Goal: Complete application form: Complete application form

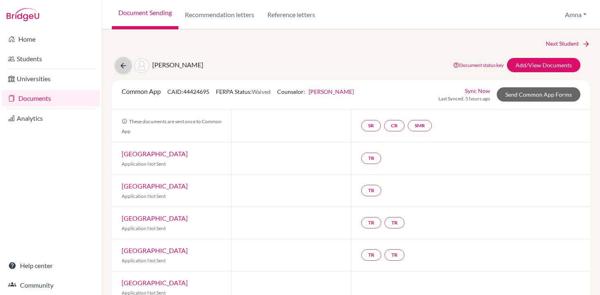
click at [126, 63] on icon at bounding box center [123, 66] width 8 height 8
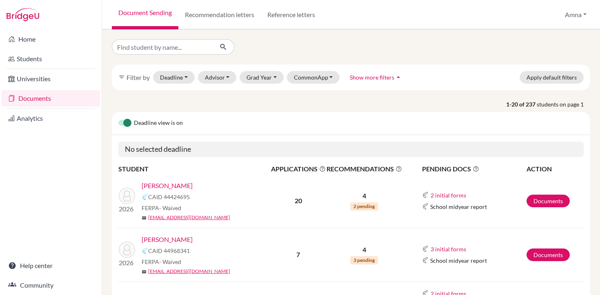
click at [163, 242] on link "[PERSON_NAME]" at bounding box center [167, 240] width 51 height 10
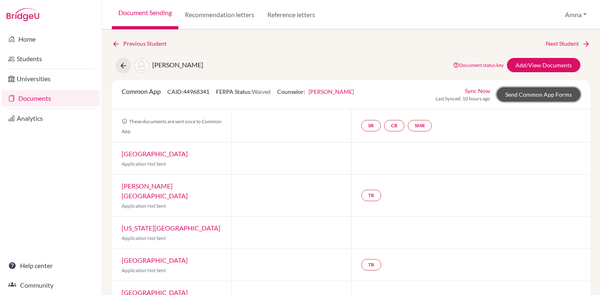
click at [538, 93] on link "Send Common App Forms" at bounding box center [539, 94] width 84 height 14
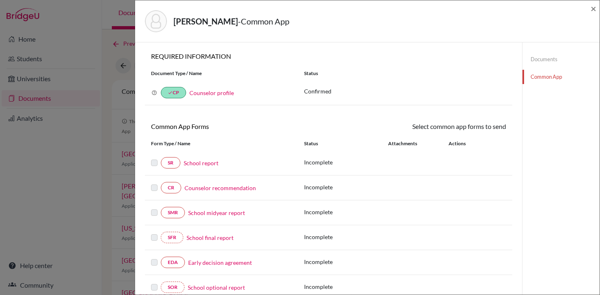
click at [547, 76] on link "Common App" at bounding box center [560, 77] width 77 height 14
click at [543, 58] on link "Documents" at bounding box center [560, 59] width 77 height 14
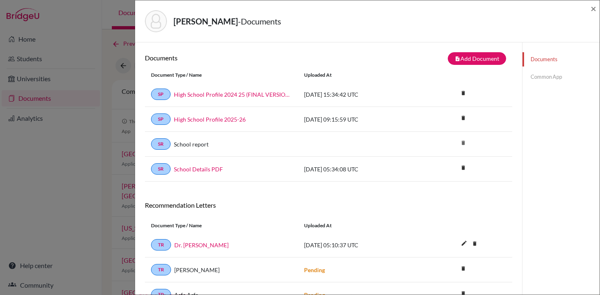
click at [553, 79] on link "Common App" at bounding box center [560, 77] width 77 height 14
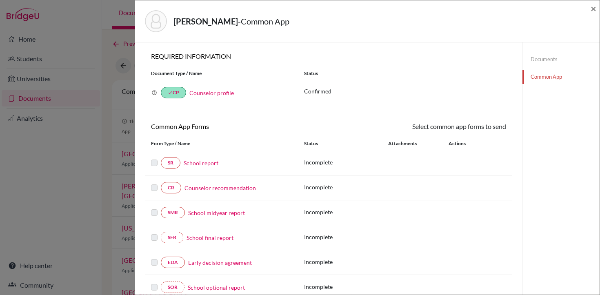
click at [207, 164] on link "School report" at bounding box center [201, 163] width 35 height 9
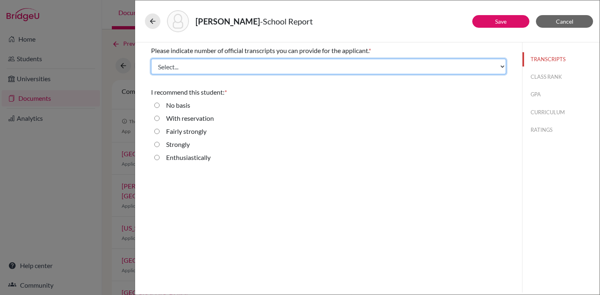
click at [272, 66] on select "Select... 1 2 3 4" at bounding box center [328, 67] width 355 height 16
select select "2"
click at [151, 59] on select "Select... 1 2 3 4" at bounding box center [328, 67] width 355 height 16
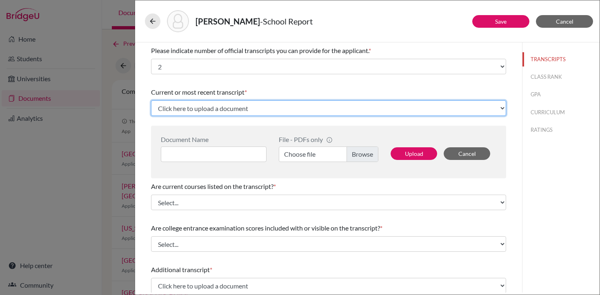
click at [269, 105] on select "Click here to upload a document Upload New File" at bounding box center [328, 108] width 355 height 16
click at [151, 100] on select "Click here to upload a document Upload New File" at bounding box center [328, 108] width 355 height 16
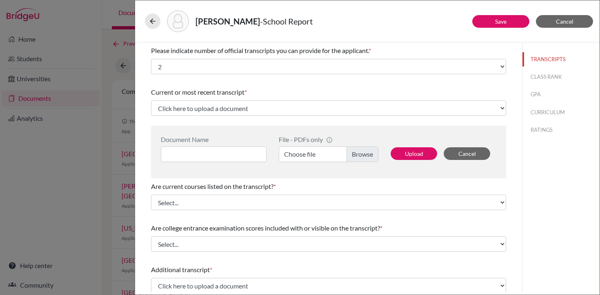
click at [284, 89] on div "Current or most recent transcript *" at bounding box center [328, 92] width 355 height 10
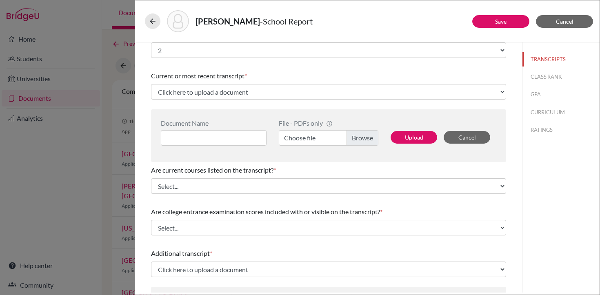
scroll to position [17, 0]
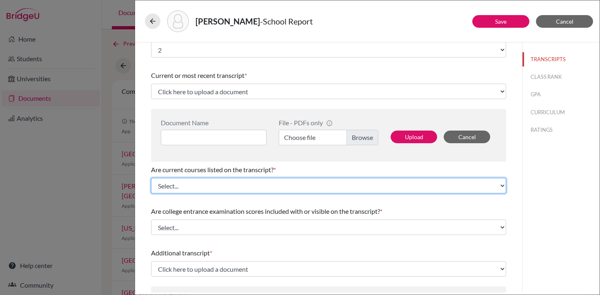
click at [276, 182] on select "Select... Yes No" at bounding box center [328, 186] width 355 height 16
select select "0"
click at [151, 178] on select "Select... Yes No" at bounding box center [328, 186] width 355 height 16
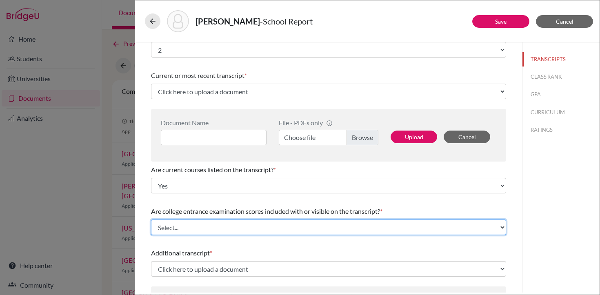
click at [268, 226] on select "Select... Yes No" at bounding box center [328, 228] width 355 height 16
select select "1"
click at [151, 220] on select "Select... Yes No" at bounding box center [328, 228] width 355 height 16
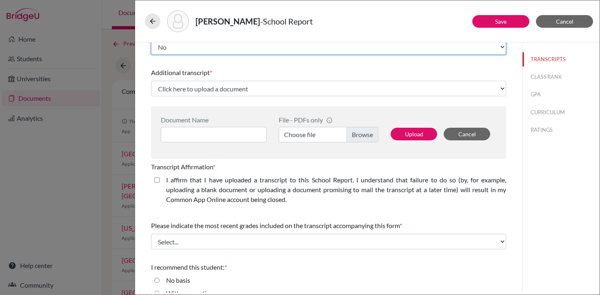
scroll to position [198, 0]
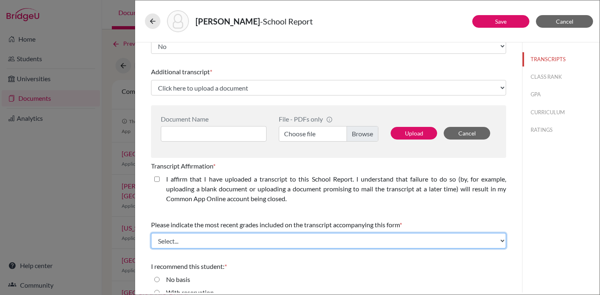
click at [270, 238] on select "Select... Final junior year grades 1st Quarter senior year grades 2nd Quarter/1…" at bounding box center [328, 241] width 355 height 16
select select "0"
click at [151, 233] on select "Select... Final junior year grades 1st Quarter senior year grades 2nd Quarter/1…" at bounding box center [328, 241] width 355 height 16
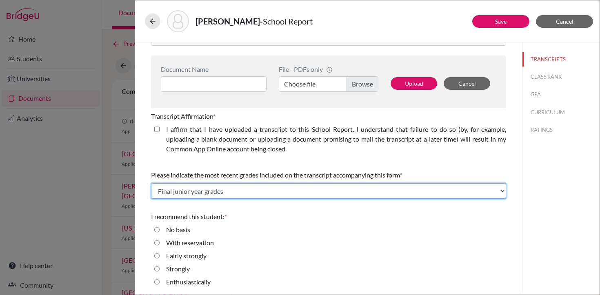
scroll to position [249, 0]
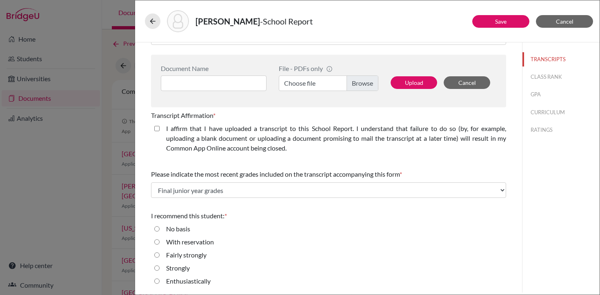
click at [159, 280] on input "Enthusiastically" at bounding box center [156, 281] width 5 height 10
radio input "true"
click at [502, 22] on link "Save" at bounding box center [500, 21] width 11 height 7
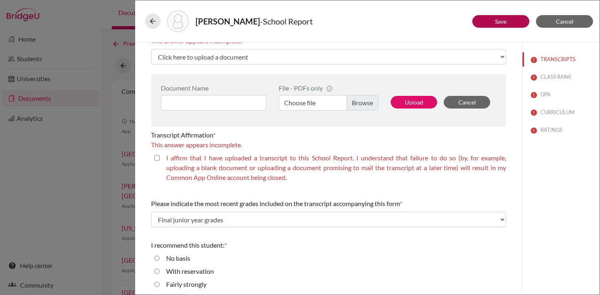
scroll to position [268, 0]
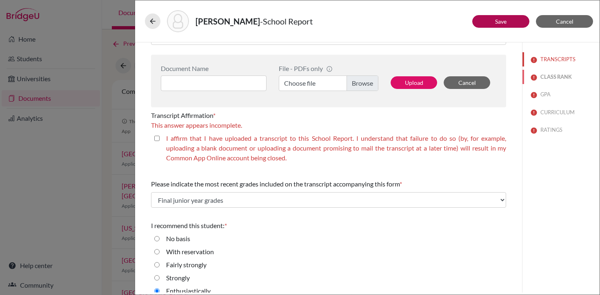
click at [553, 78] on button "CLASS RANK" at bounding box center [560, 77] width 77 height 14
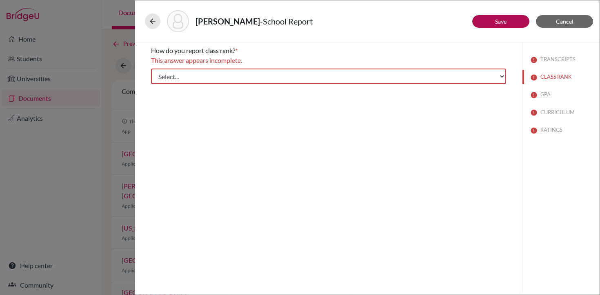
click at [370, 66] on div "How do you report class rank? * This answer appears incomplete. Select... Exact…" at bounding box center [328, 64] width 355 height 45
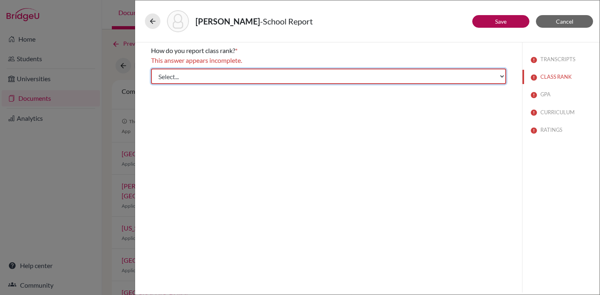
click at [368, 74] on select "Select... Exact Decile Quintile Quartile None" at bounding box center [328, 77] width 355 height 16
click at [151, 69] on select "Select... Exact Decile Quintile Quartile None" at bounding box center [328, 77] width 355 height 16
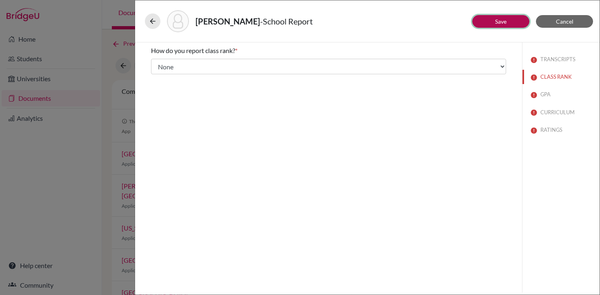
click at [509, 24] on button "Save" at bounding box center [500, 21] width 57 height 13
select select "2"
select select "1"
select select "0"
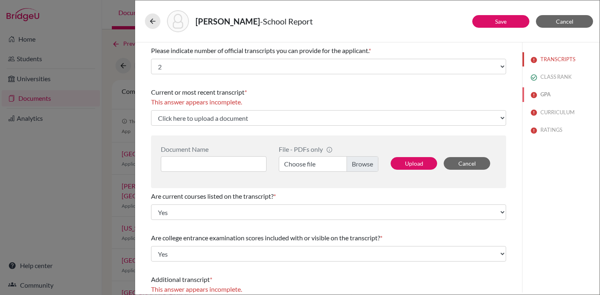
click at [545, 95] on button "GPA" at bounding box center [560, 94] width 77 height 14
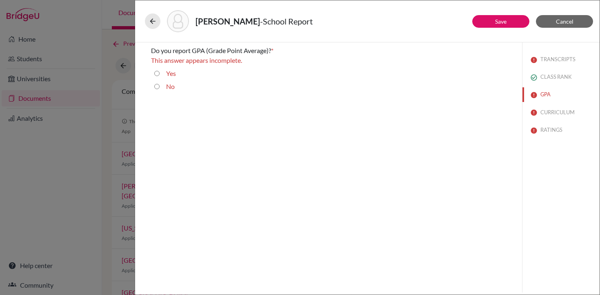
click at [157, 73] on input "Yes" at bounding box center [156, 74] width 5 height 10
radio input "true"
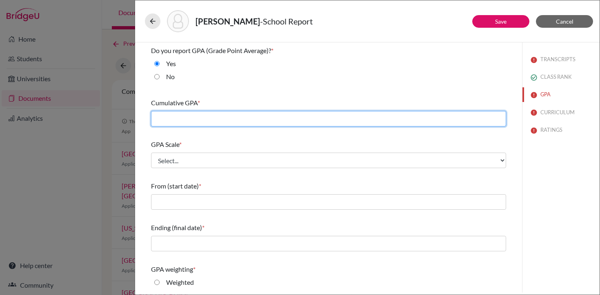
click at [280, 123] on input "text" at bounding box center [328, 119] width 355 height 16
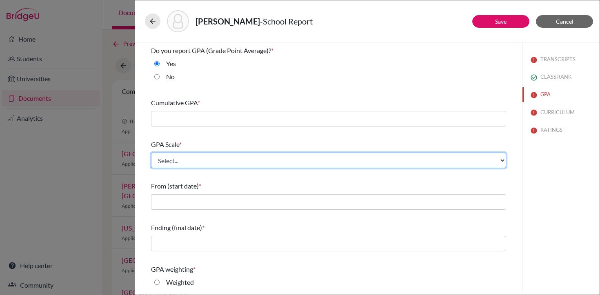
click at [283, 157] on select "Select... 4 5 6 7 8 9 10 11 12 13 14 15 16 17 18 19 20 100" at bounding box center [328, 161] width 355 height 16
select select "4"
click at [151, 153] on select "Select... 4 5 6 7 8 9 10 11 12 13 14 15 16 17 18 19 20 100" at bounding box center [328, 161] width 355 height 16
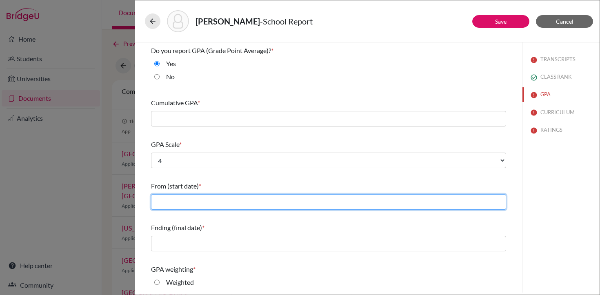
click at [272, 207] on input "text" at bounding box center [328, 202] width 355 height 16
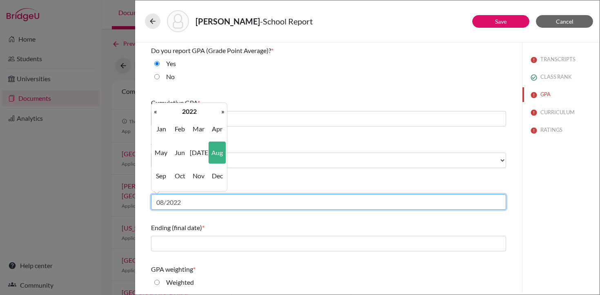
click at [204, 203] on input "08/2022" at bounding box center [328, 202] width 355 height 16
type input "08/2024"
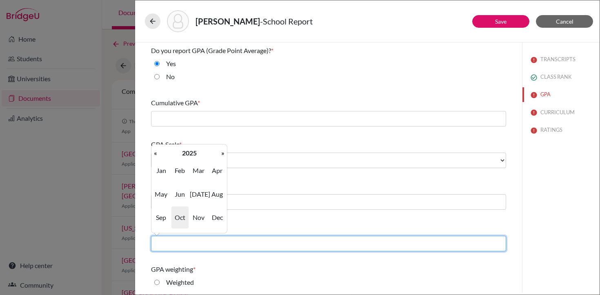
click at [238, 244] on input "text" at bounding box center [328, 244] width 355 height 16
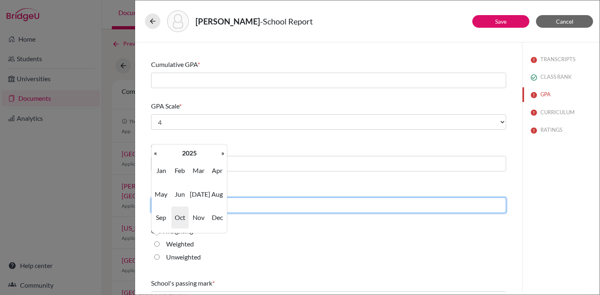
scroll to position [39, 0]
type input "05/2025"
click at [273, 208] on input "05/2025" at bounding box center [328, 205] width 355 height 16
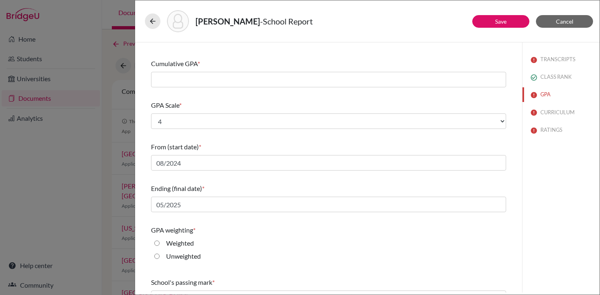
click at [273, 241] on div "Weighted" at bounding box center [328, 244] width 355 height 13
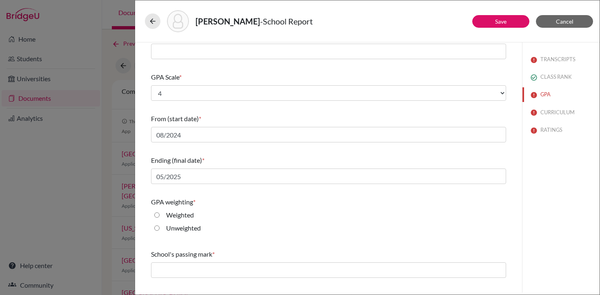
scroll to position [69, 0]
click at [158, 228] on input "Unweighted" at bounding box center [156, 227] width 5 height 10
radio input "true"
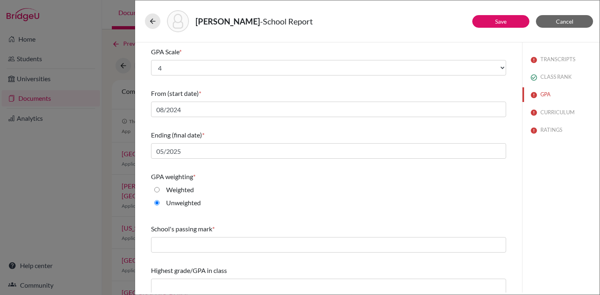
scroll to position [98, 0]
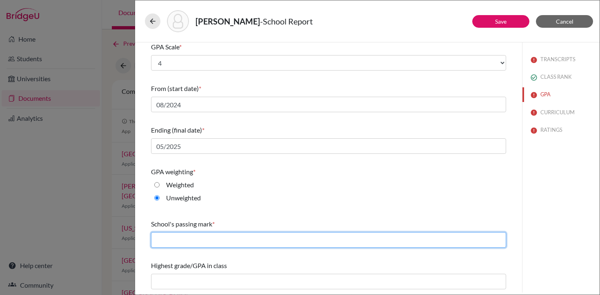
click at [183, 240] on input "text" at bounding box center [328, 240] width 355 height 16
type input "60"
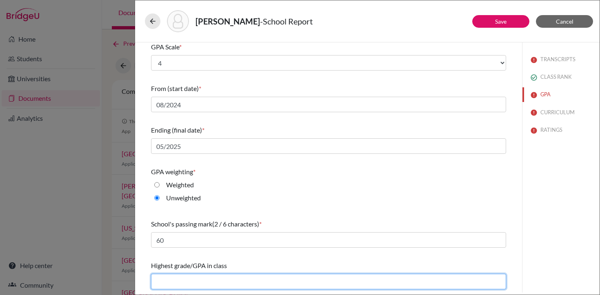
click at [198, 276] on input "text" at bounding box center [328, 282] width 355 height 16
type input "3.97"
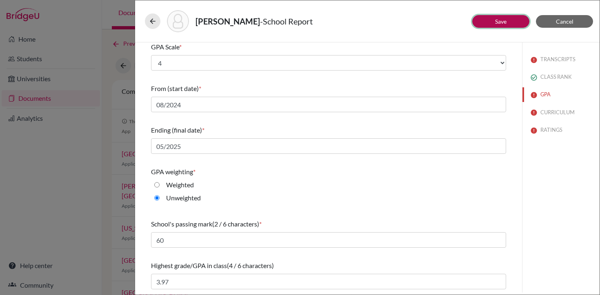
click at [505, 17] on button "Save" at bounding box center [500, 21] width 57 height 13
select select "0"
select select "2"
select select "1"
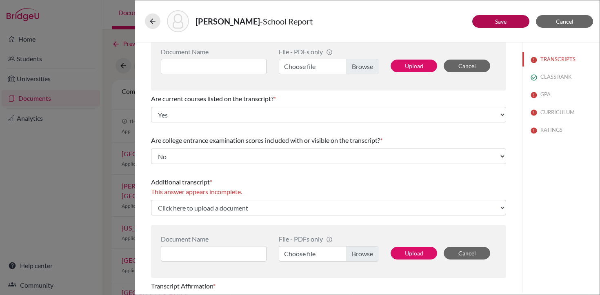
scroll to position [149, 0]
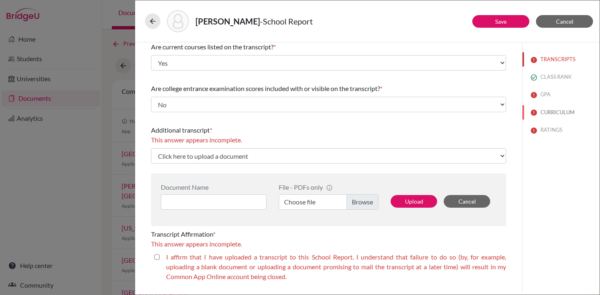
click at [553, 114] on button "CURRICULUM" at bounding box center [560, 112] width 77 height 14
select select "Select..."
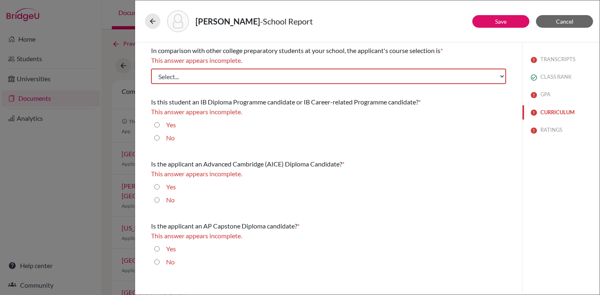
scroll to position [0, 0]
